Goal: Use online tool/utility

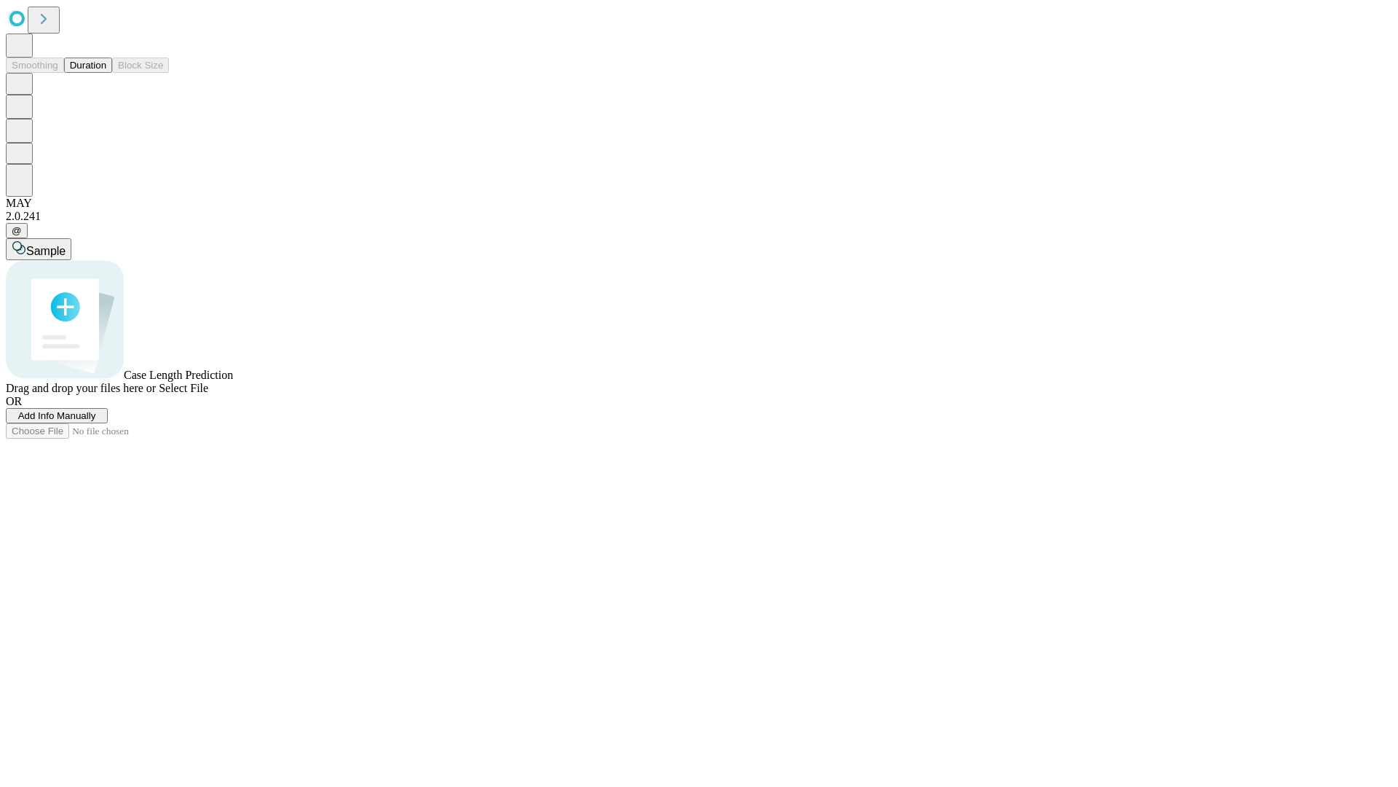
click at [106, 73] on button "Duration" at bounding box center [88, 65] width 48 height 15
click at [208, 394] on span "Select File" at bounding box center [184, 388] width 50 height 12
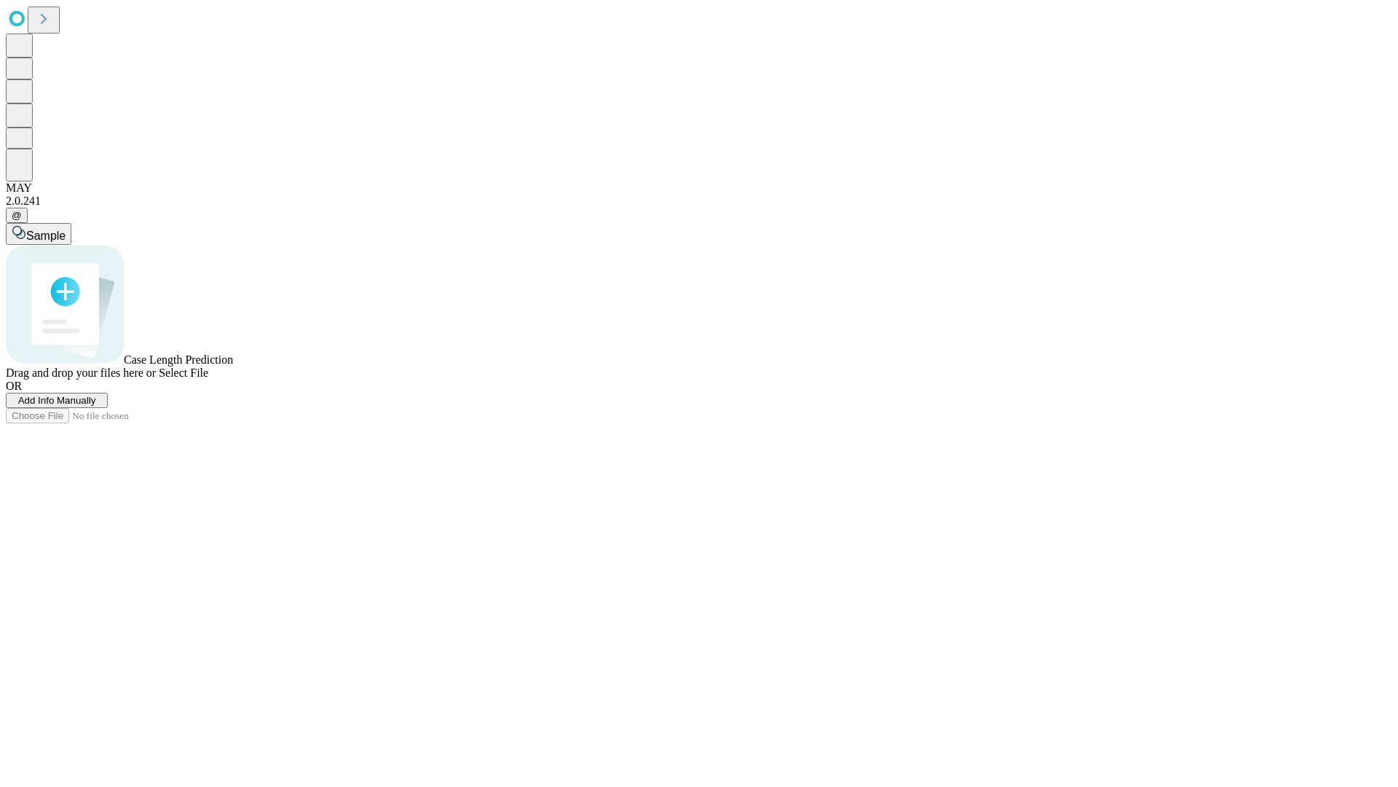
click at [208, 379] on span "Select File" at bounding box center [184, 372] width 50 height 12
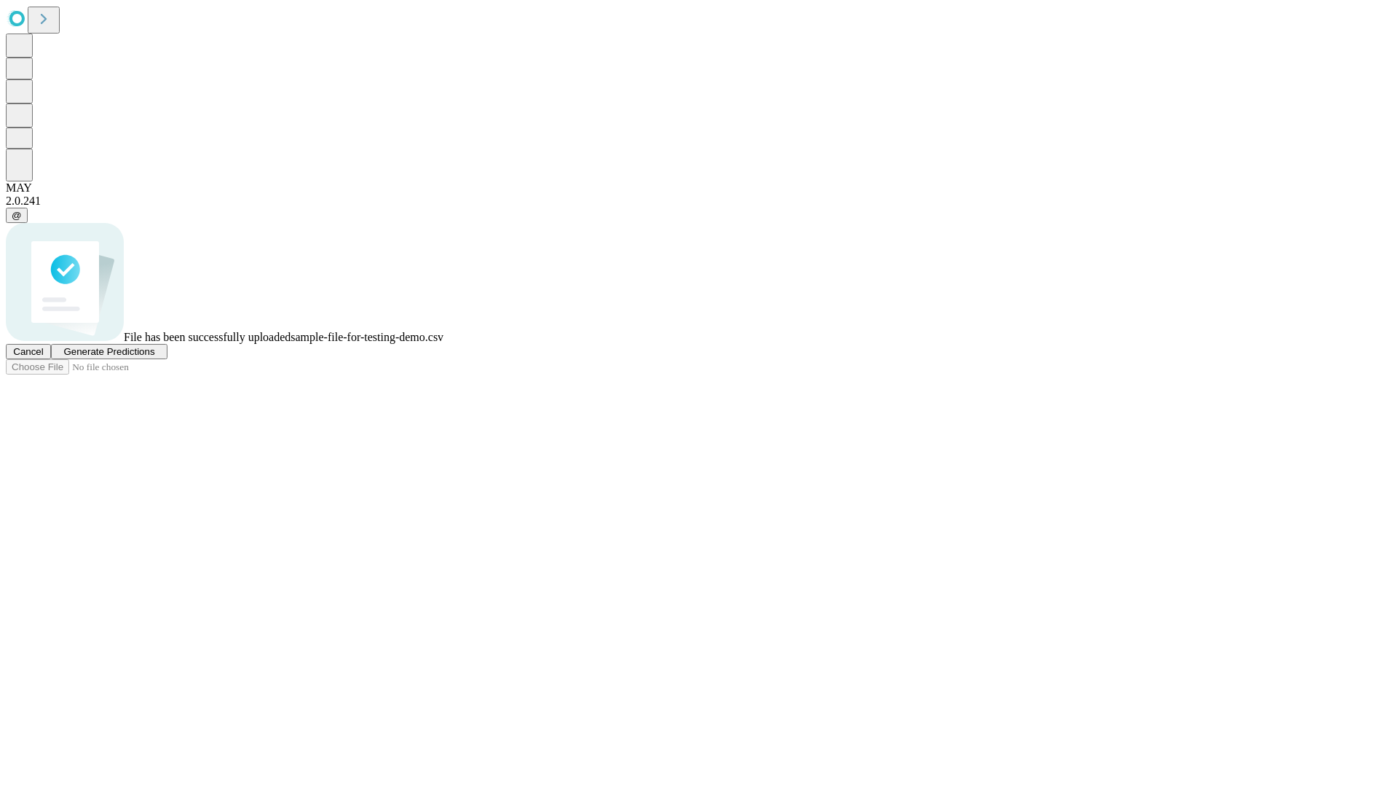
click at [154, 357] on span "Generate Predictions" at bounding box center [108, 351] width 91 height 11
